Goal: Task Accomplishment & Management: Manage account settings

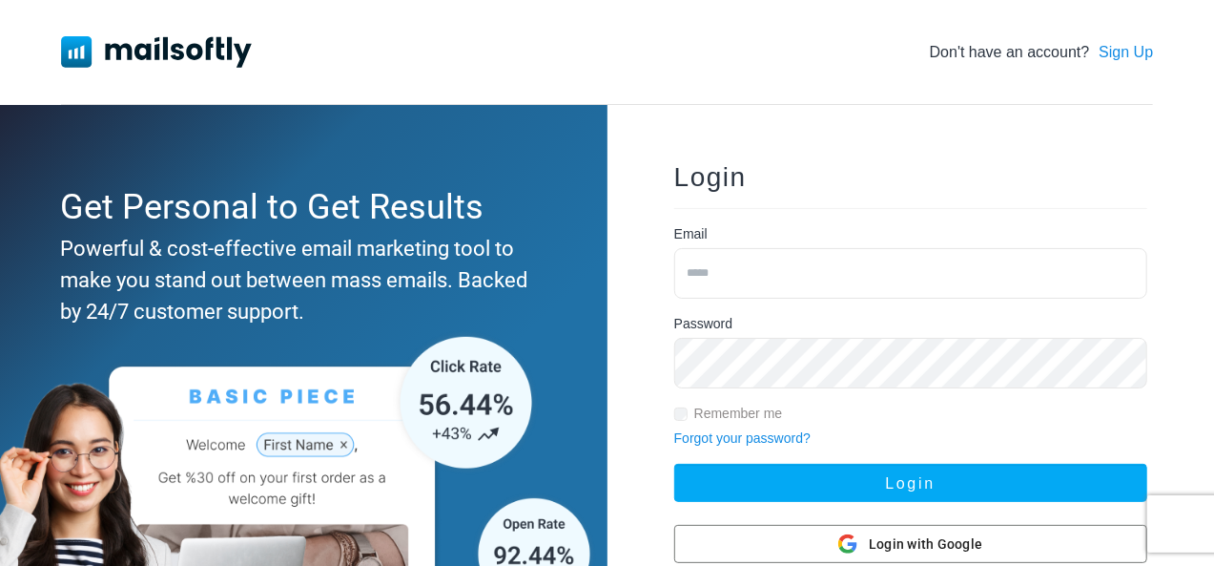
click at [898, 268] on input "email" at bounding box center [910, 273] width 473 height 51
type input "**********"
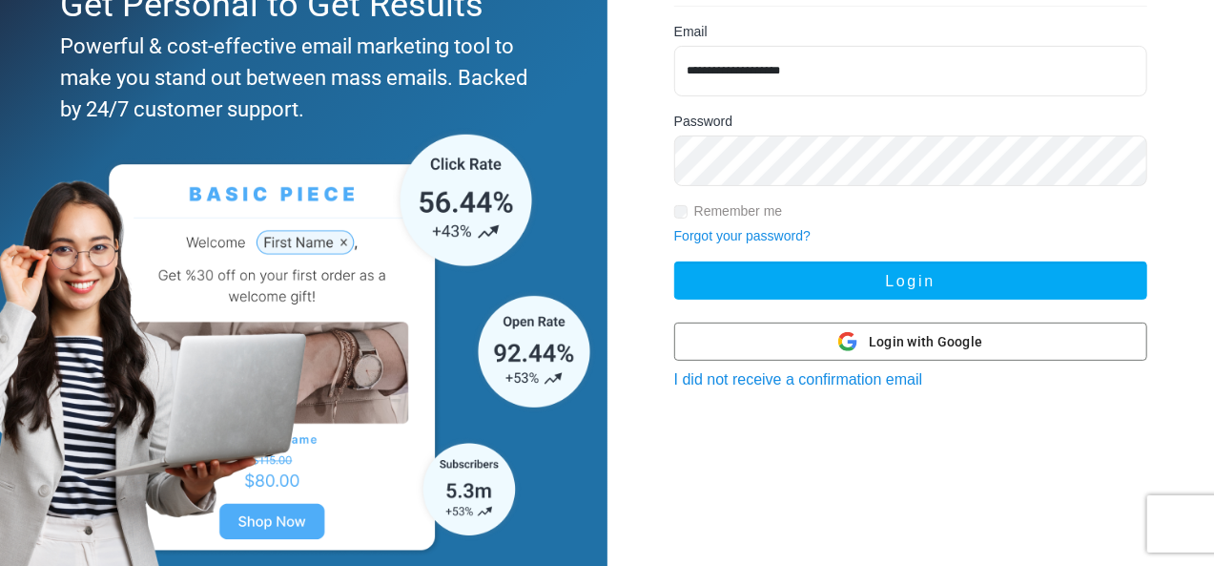
scroll to position [205, 0]
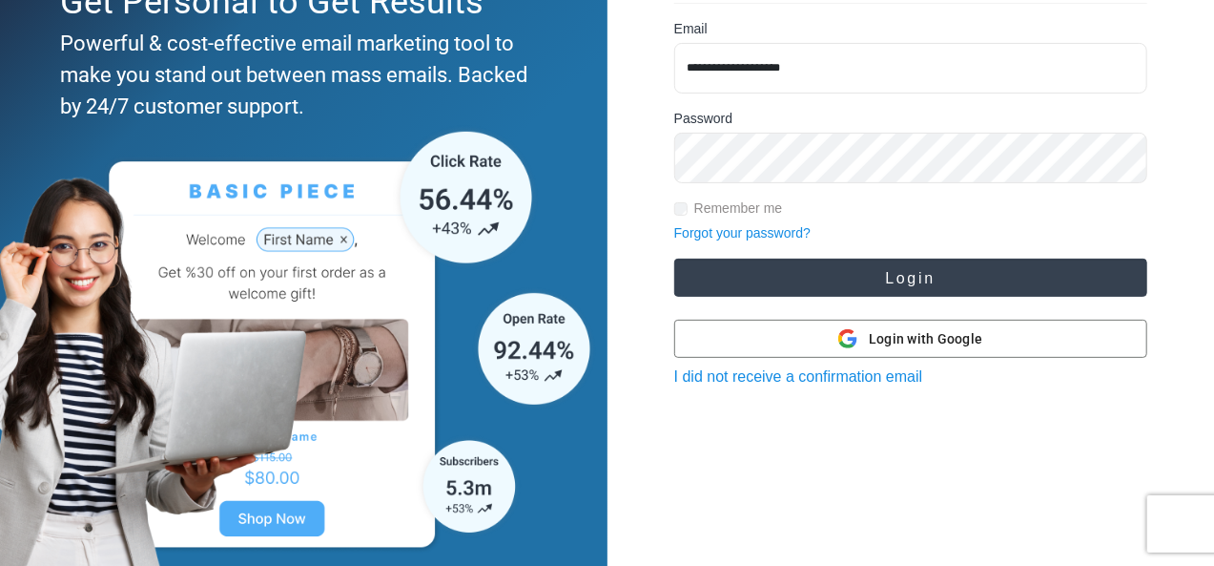
click at [849, 284] on button "Login" at bounding box center [910, 277] width 473 height 38
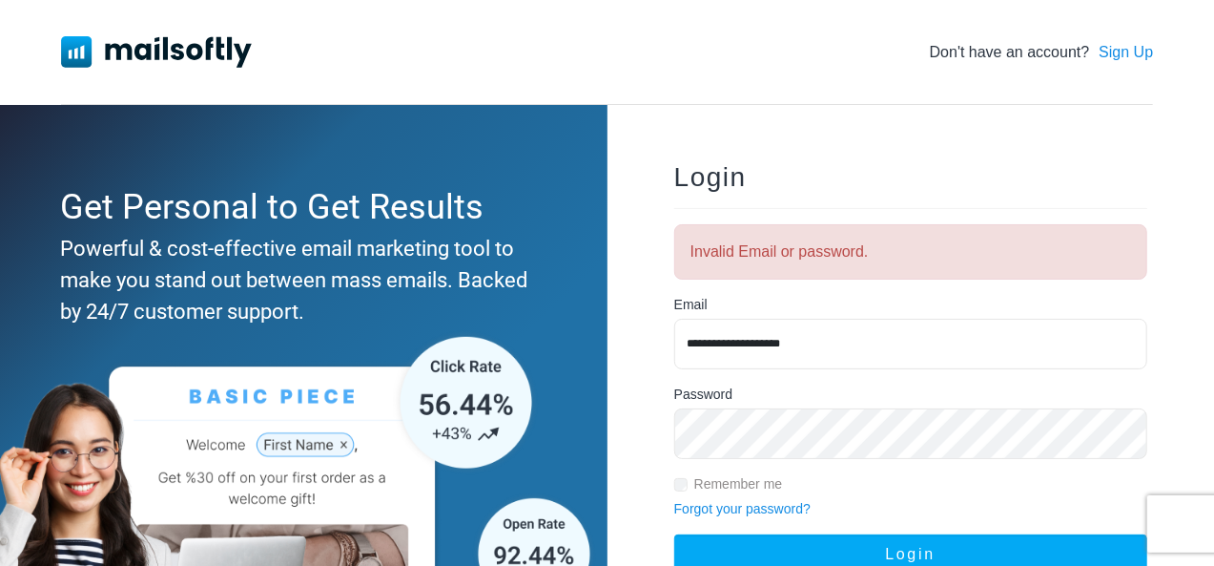
scroll to position [142, 0]
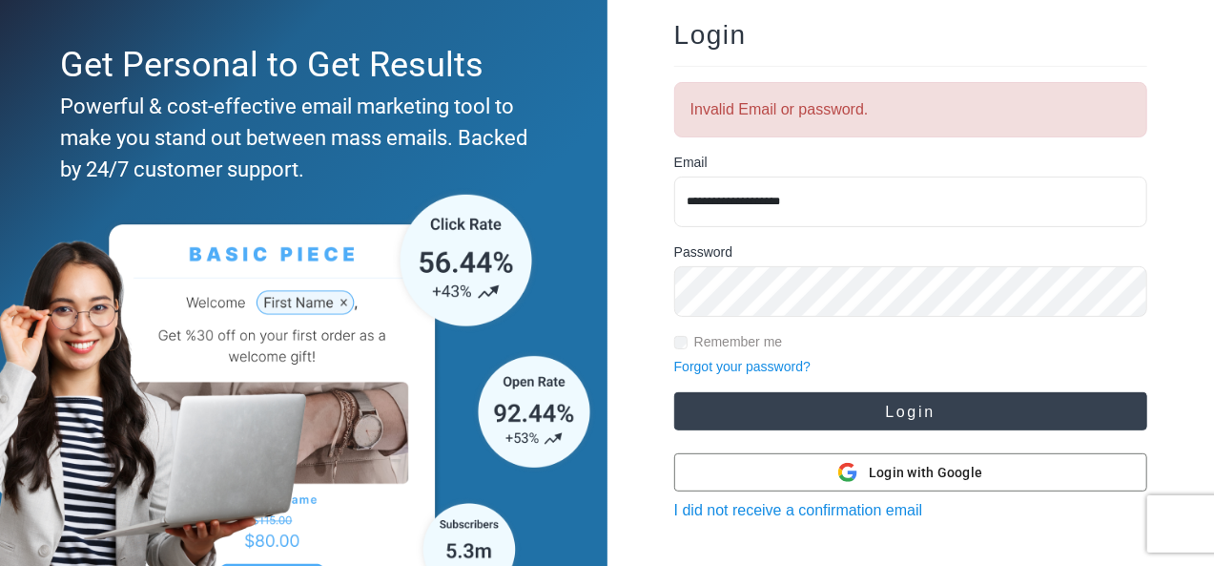
click at [873, 421] on button "Login" at bounding box center [910, 411] width 473 height 38
